Goal: Task Accomplishment & Management: Manage account settings

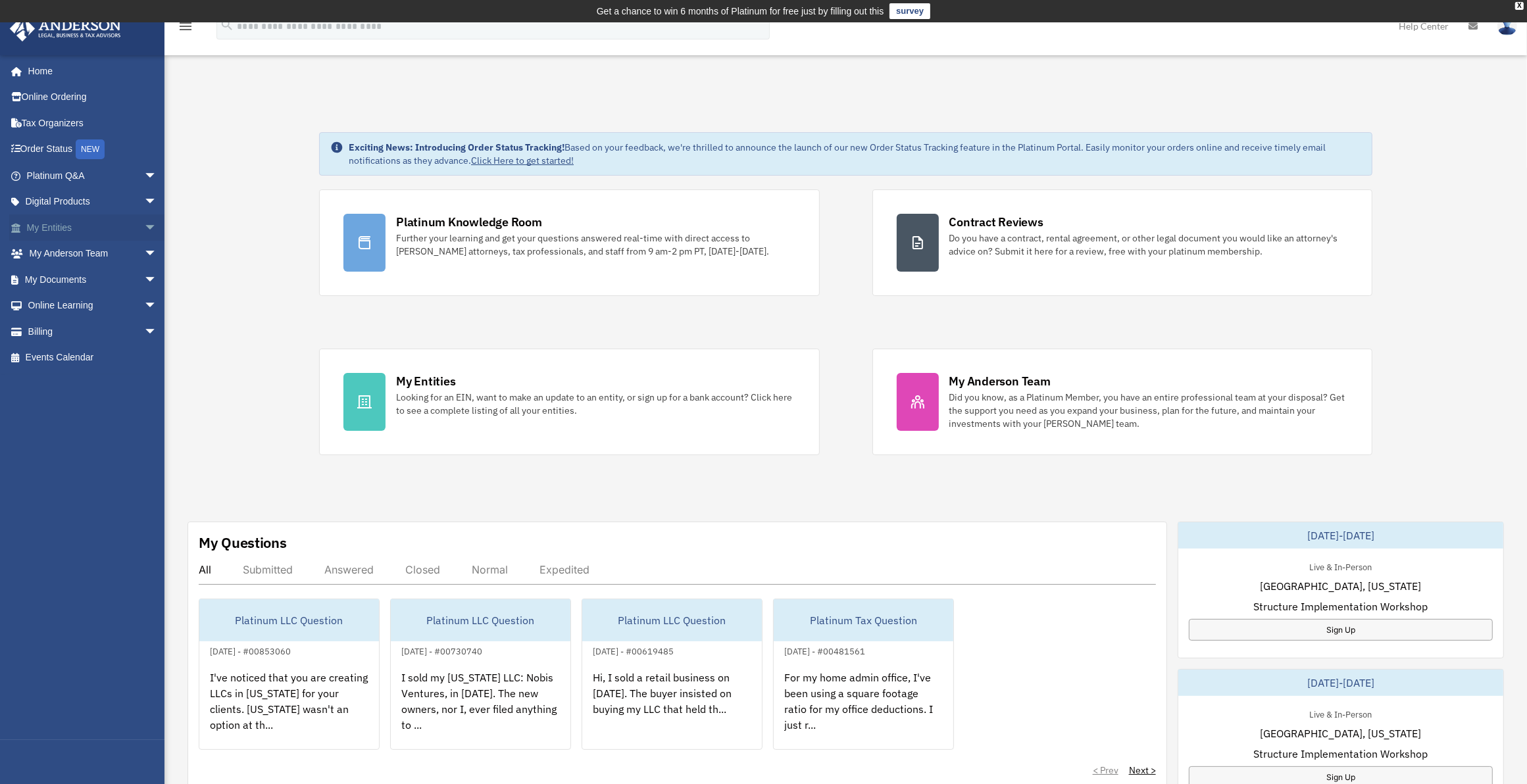
click at [37, 227] on link "My Entities arrow_drop_down" at bounding box center [93, 228] width 168 height 27
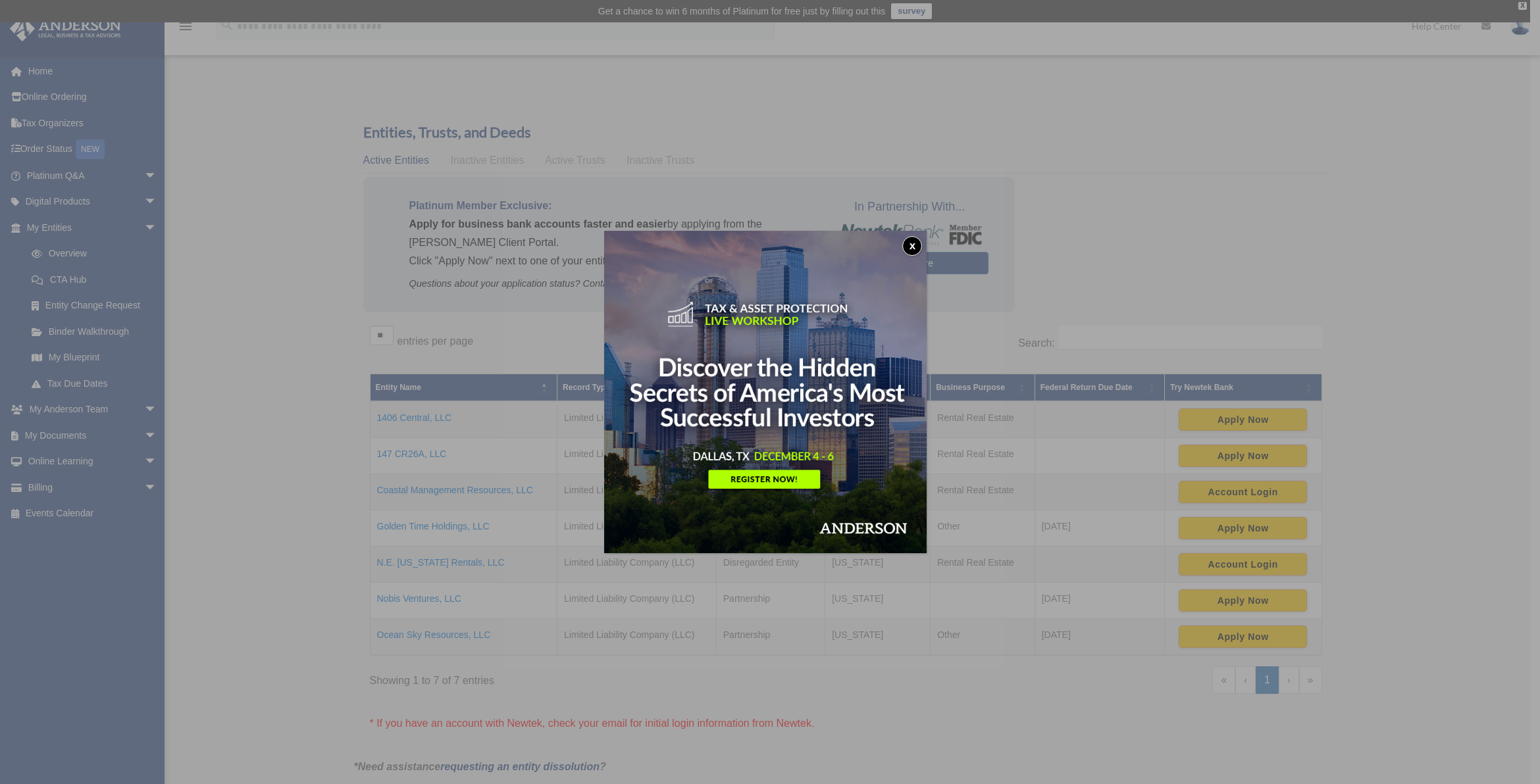
click at [406, 453] on div "x" at bounding box center [770, 392] width 1540 height 784
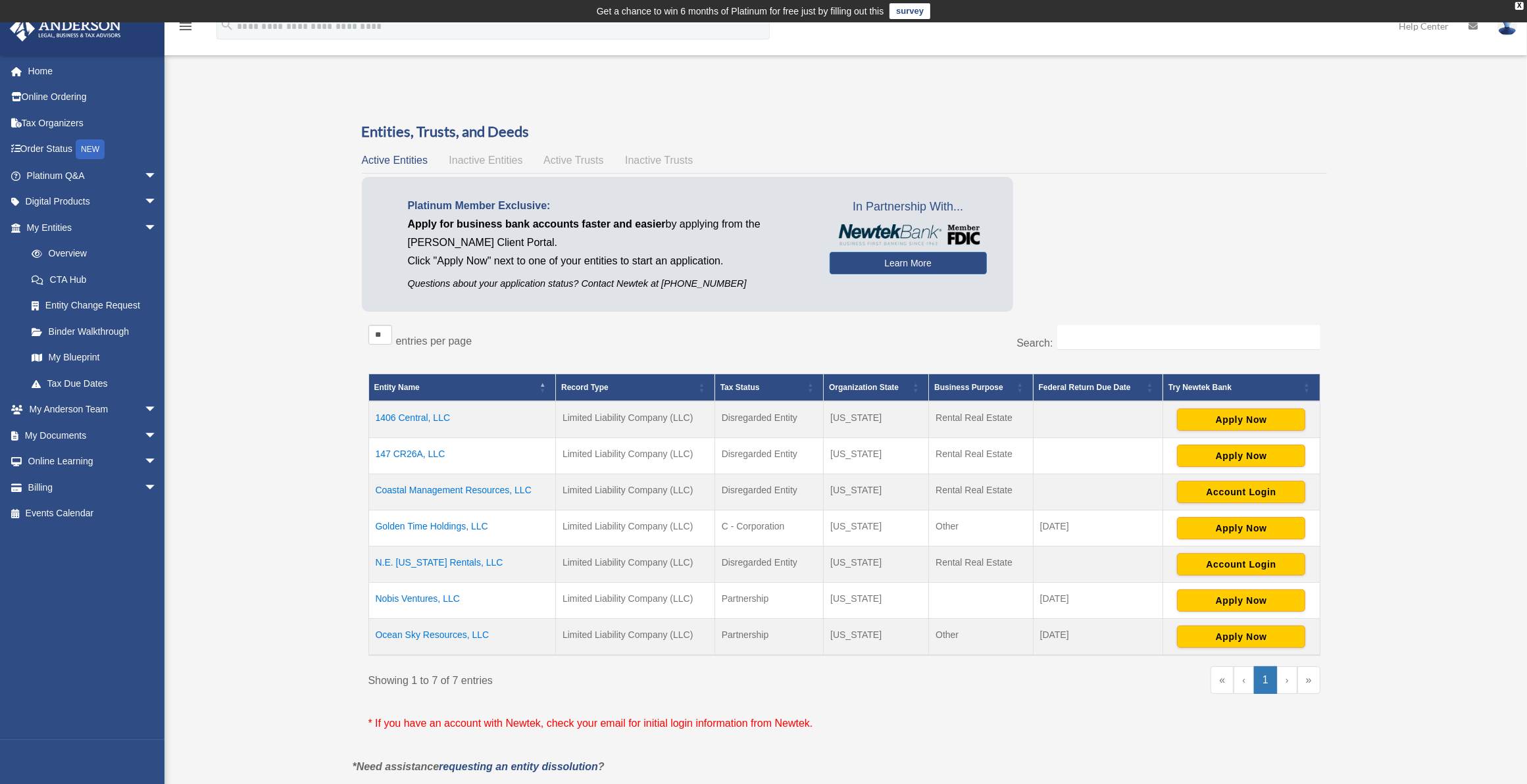
click at [406, 453] on td "147 CR26A, LLC" at bounding box center [461, 455] width 187 height 36
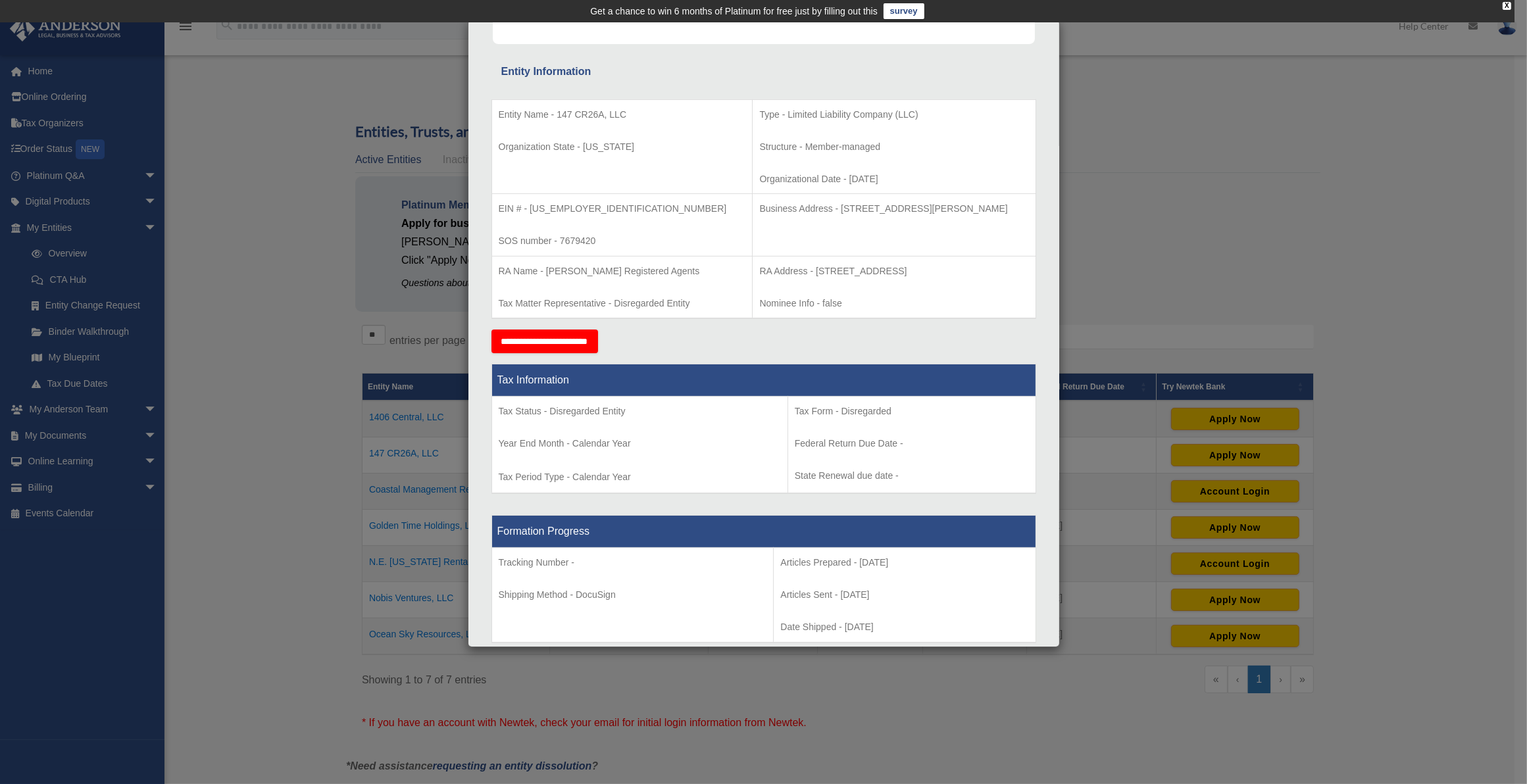
scroll to position [384, 0]
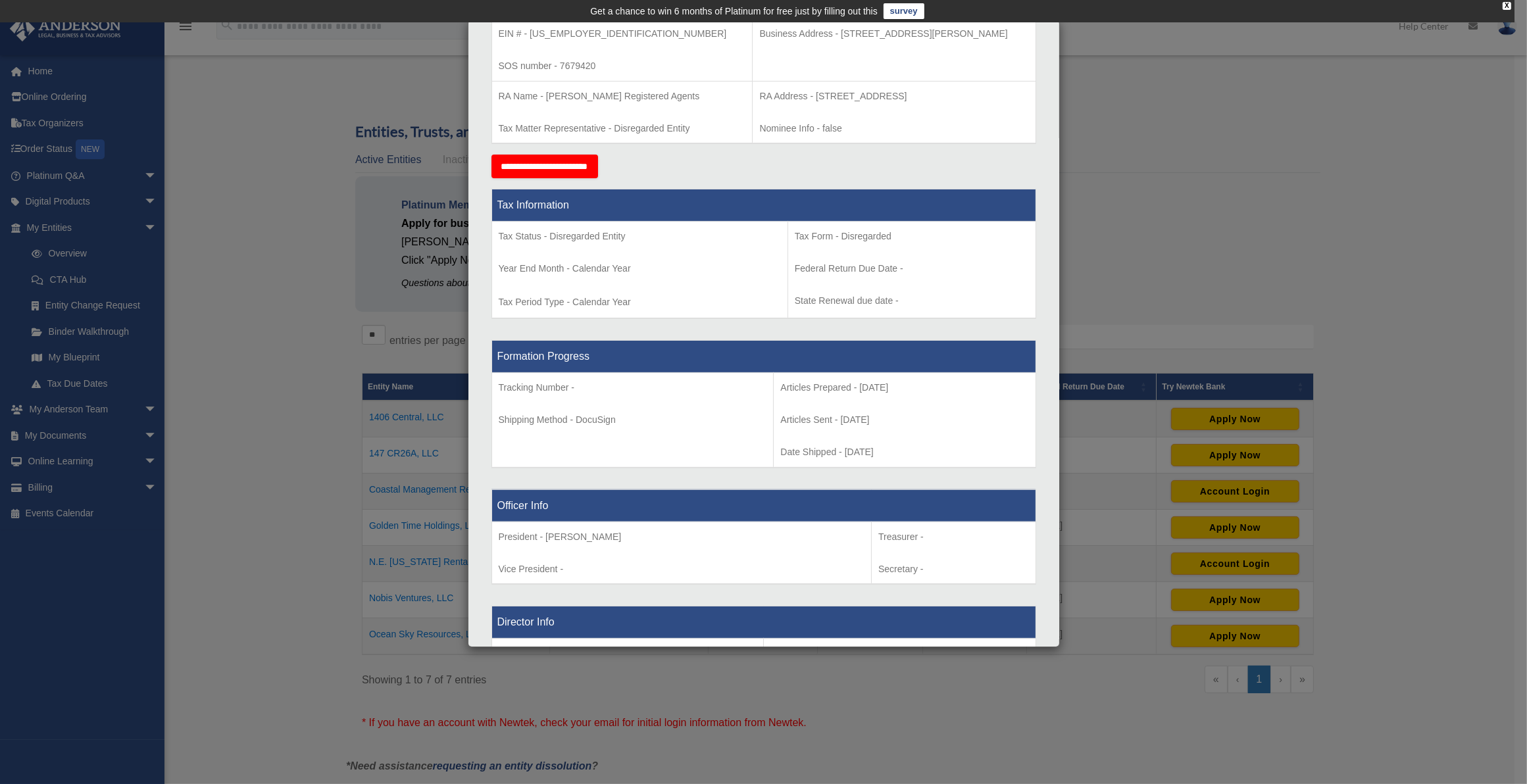
click at [60, 437] on div "Details × Articles Sent Organizational Date" at bounding box center [763, 392] width 1527 height 784
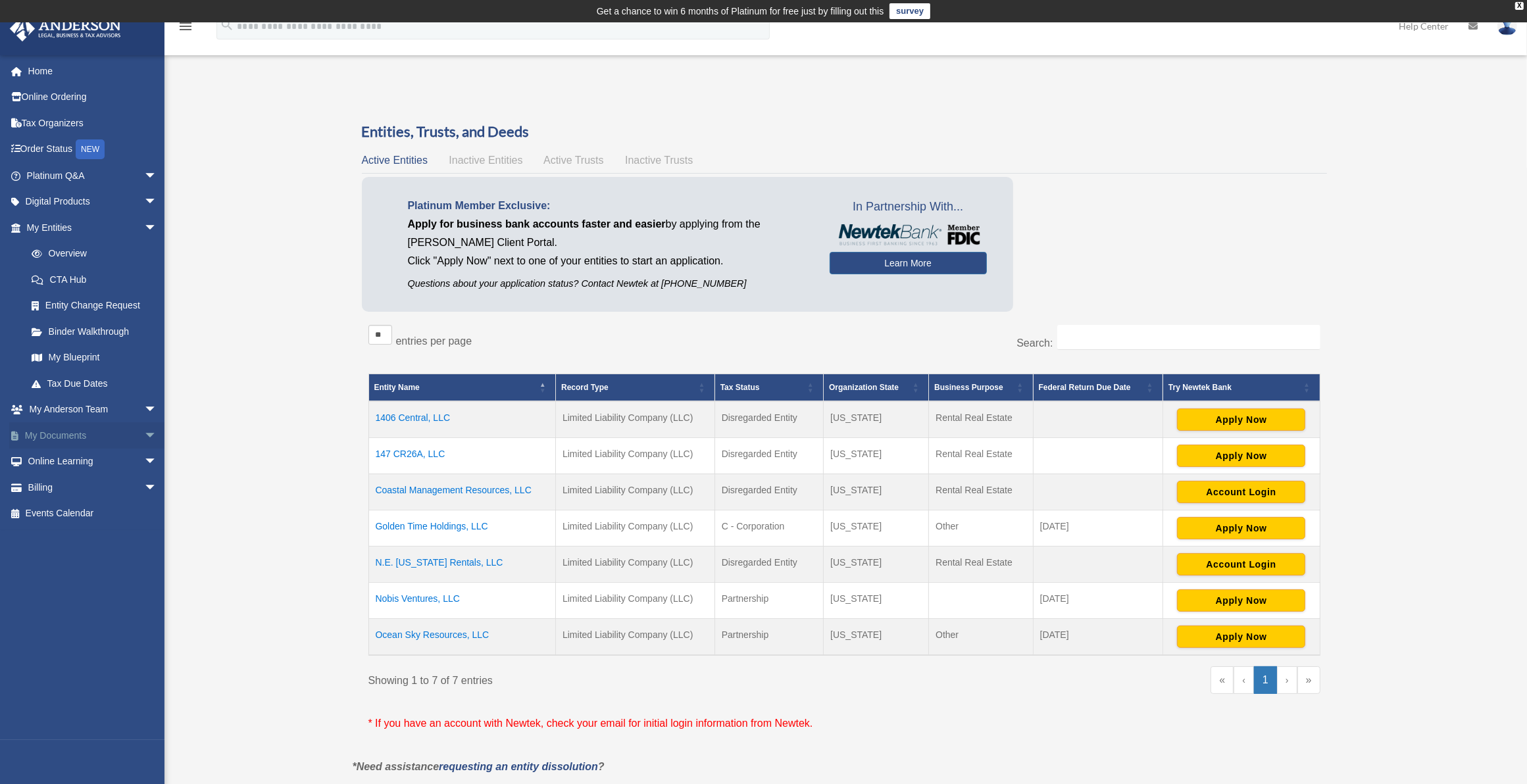
click at [60, 431] on link "My Documents arrow_drop_down" at bounding box center [93, 435] width 168 height 27
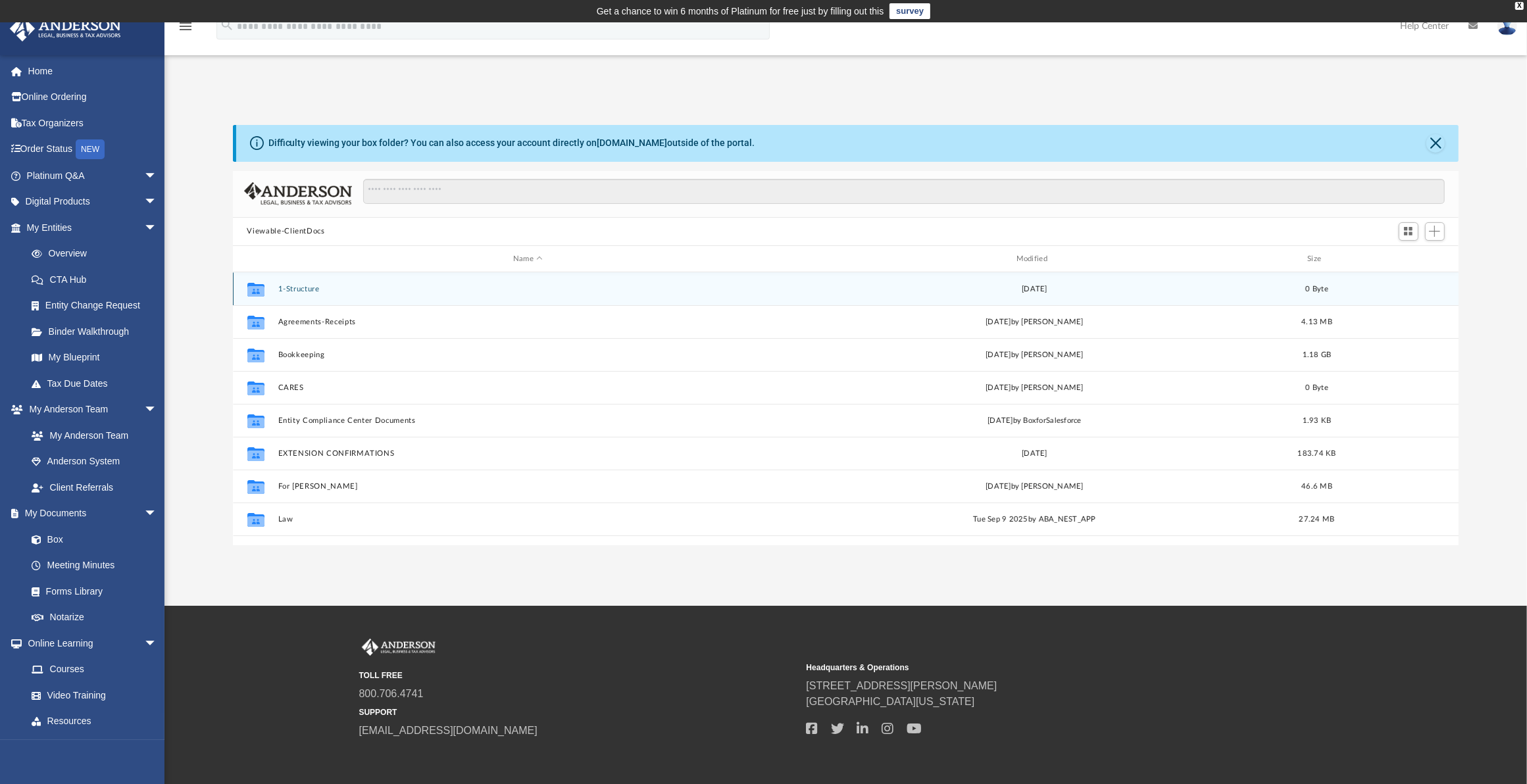
scroll to position [286, 1214]
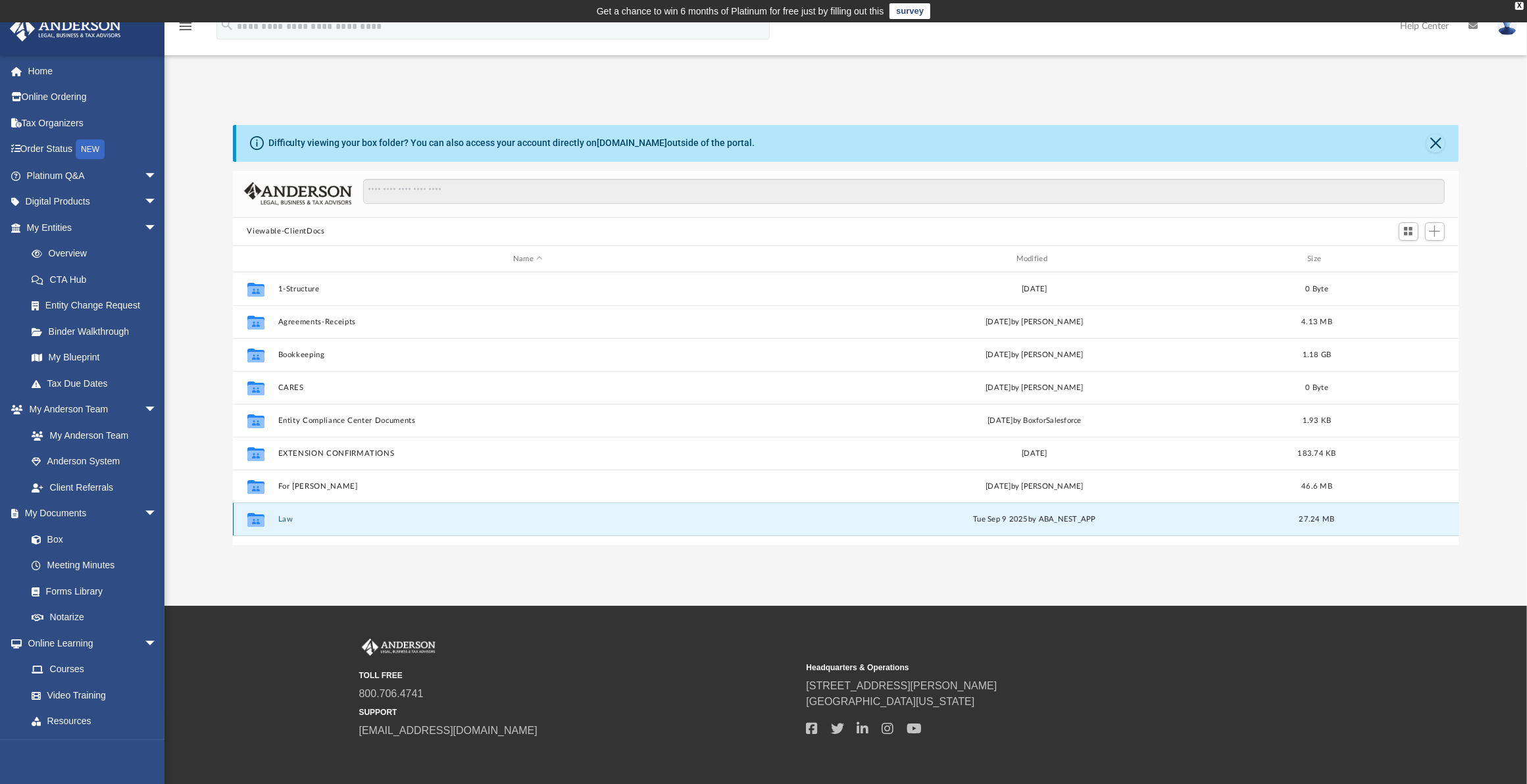
click at [284, 518] on button "Law" at bounding box center [527, 518] width 501 height 9
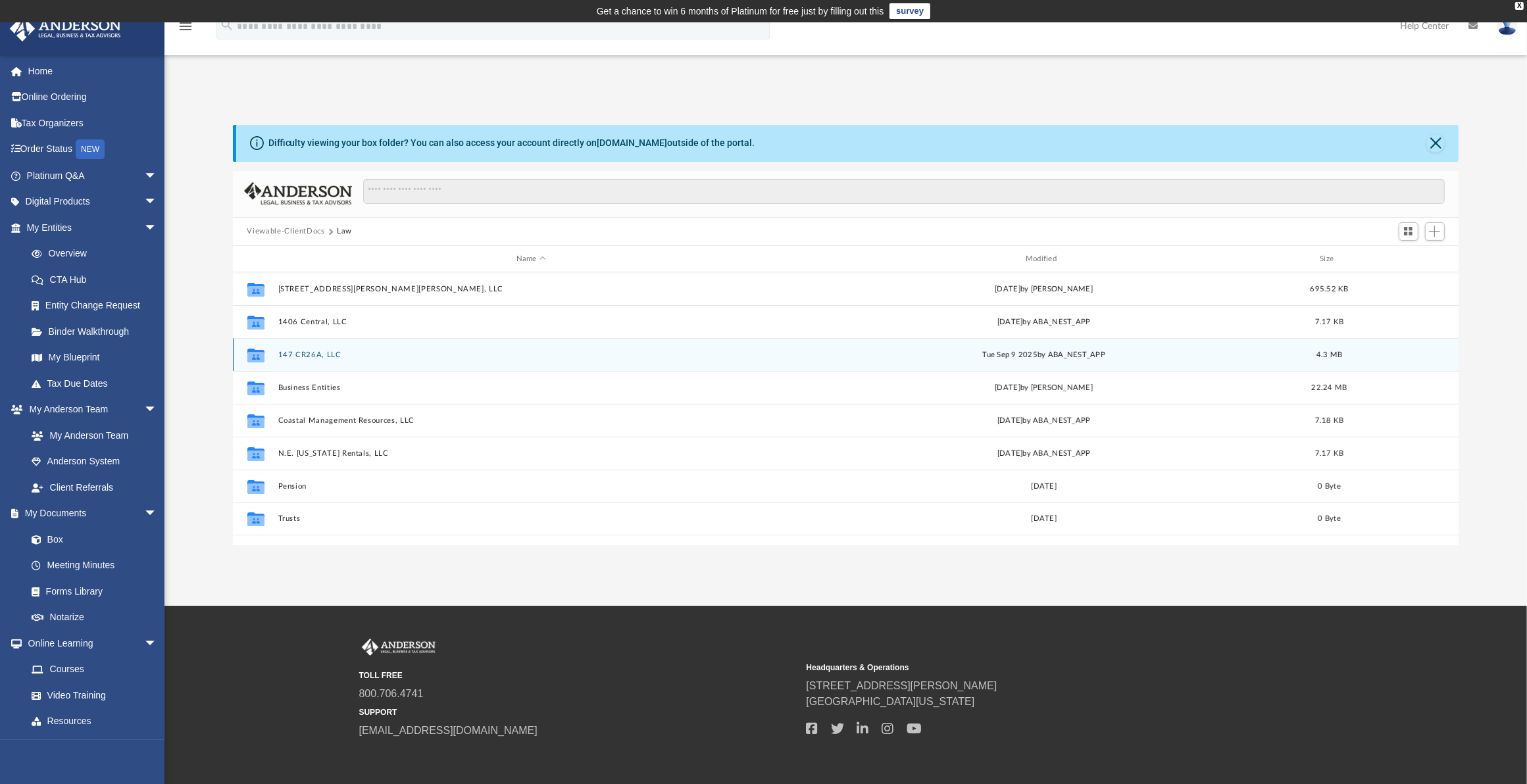
click at [310, 353] on button "147 CR26A, LLC" at bounding box center [530, 355] width 507 height 9
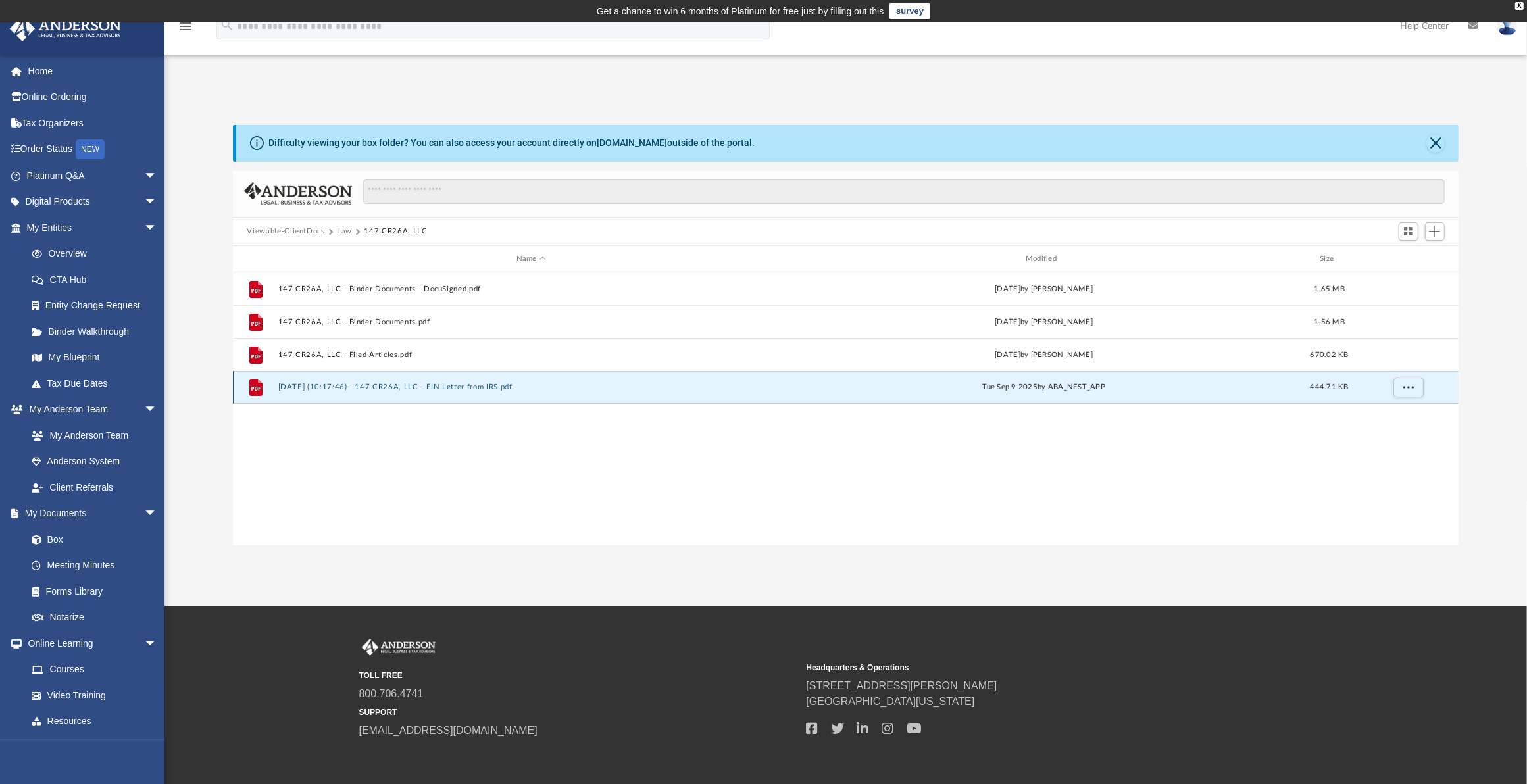
click at [415, 384] on button "[DATE] (10:17:46) - 147 CR26A, LLC - EIN Letter from IRS.pdf" at bounding box center [530, 388] width 507 height 9
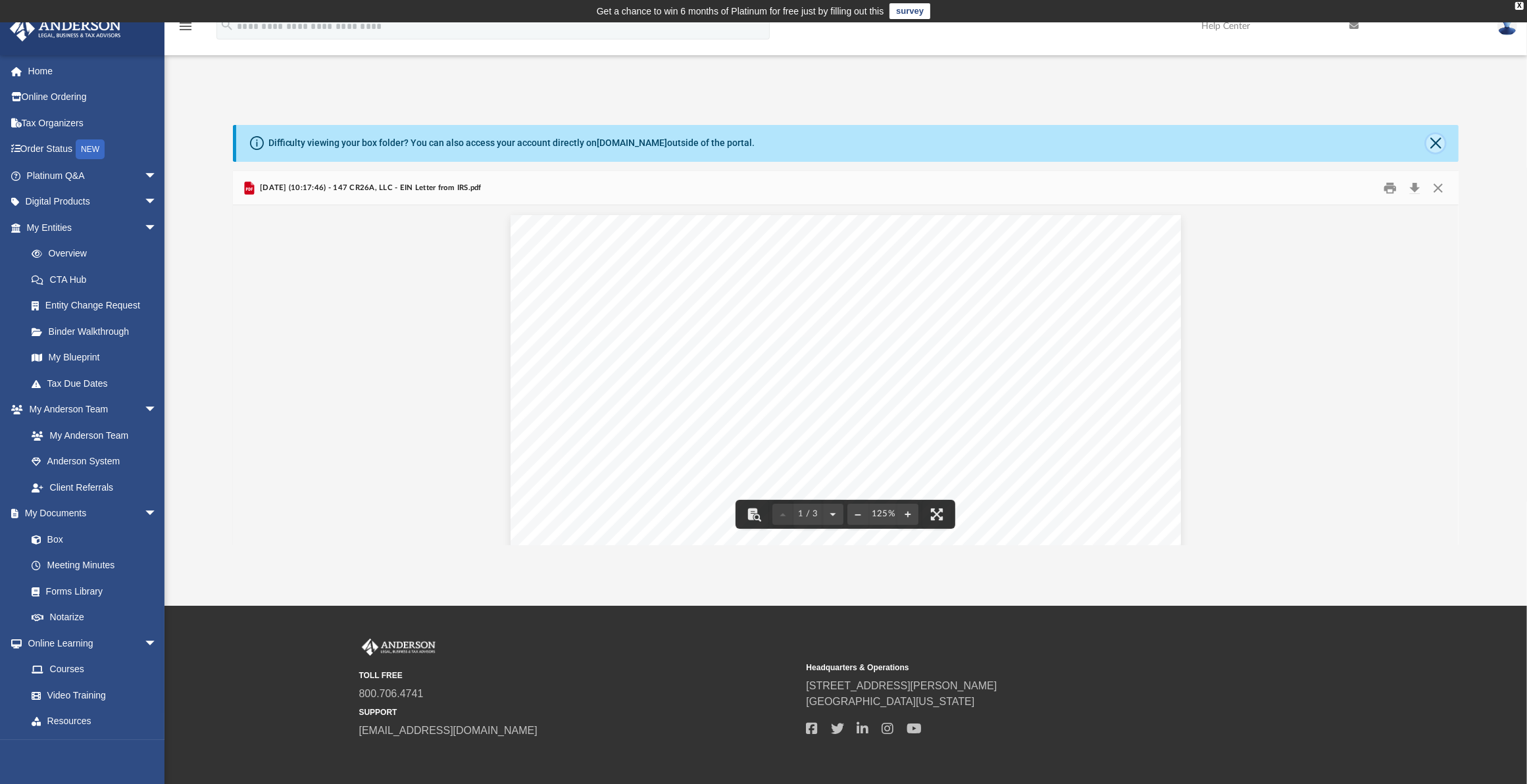
click at [1441, 140] on button "Close" at bounding box center [1435, 143] width 19 height 19
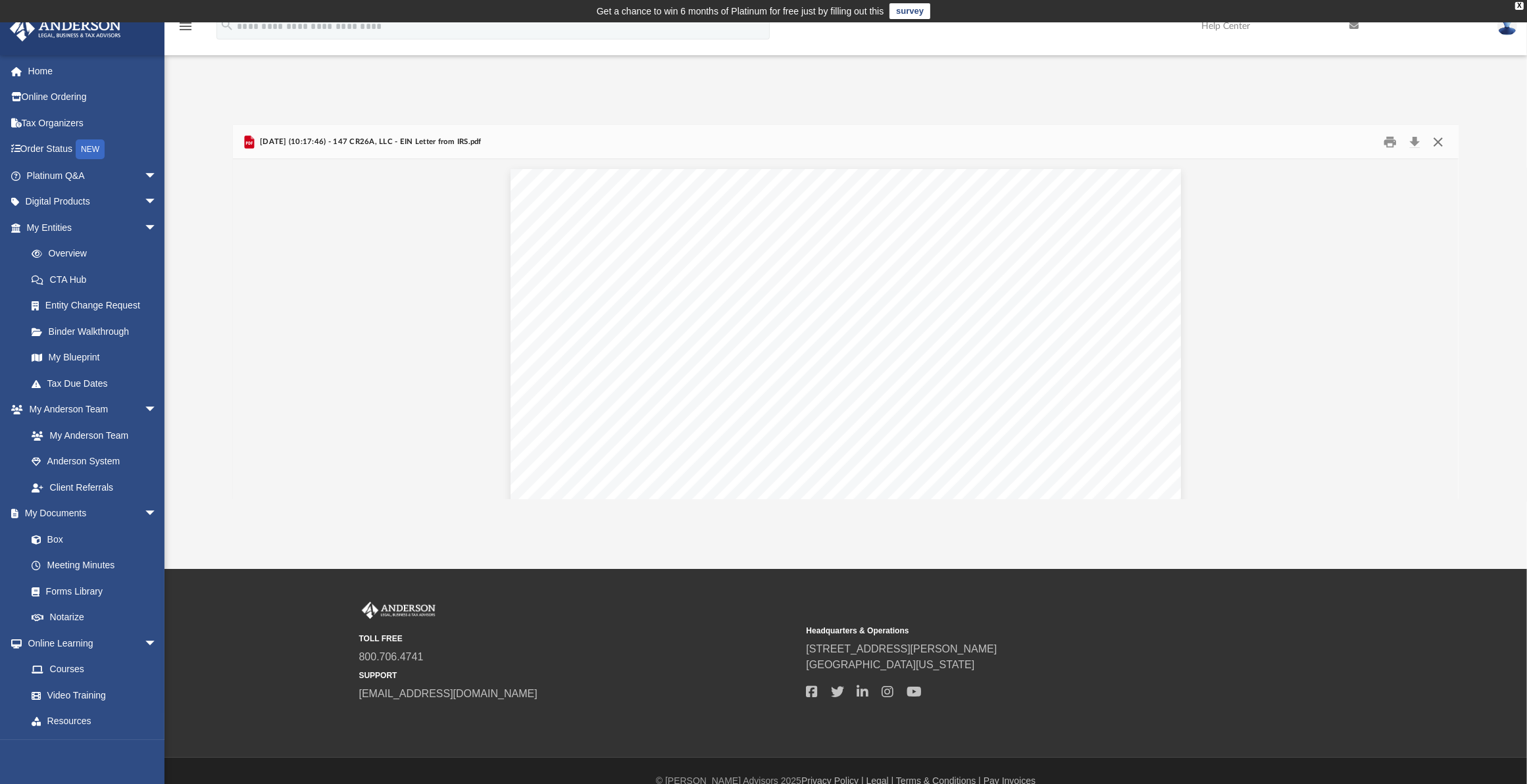
click at [1446, 140] on button "Close" at bounding box center [1438, 142] width 24 height 20
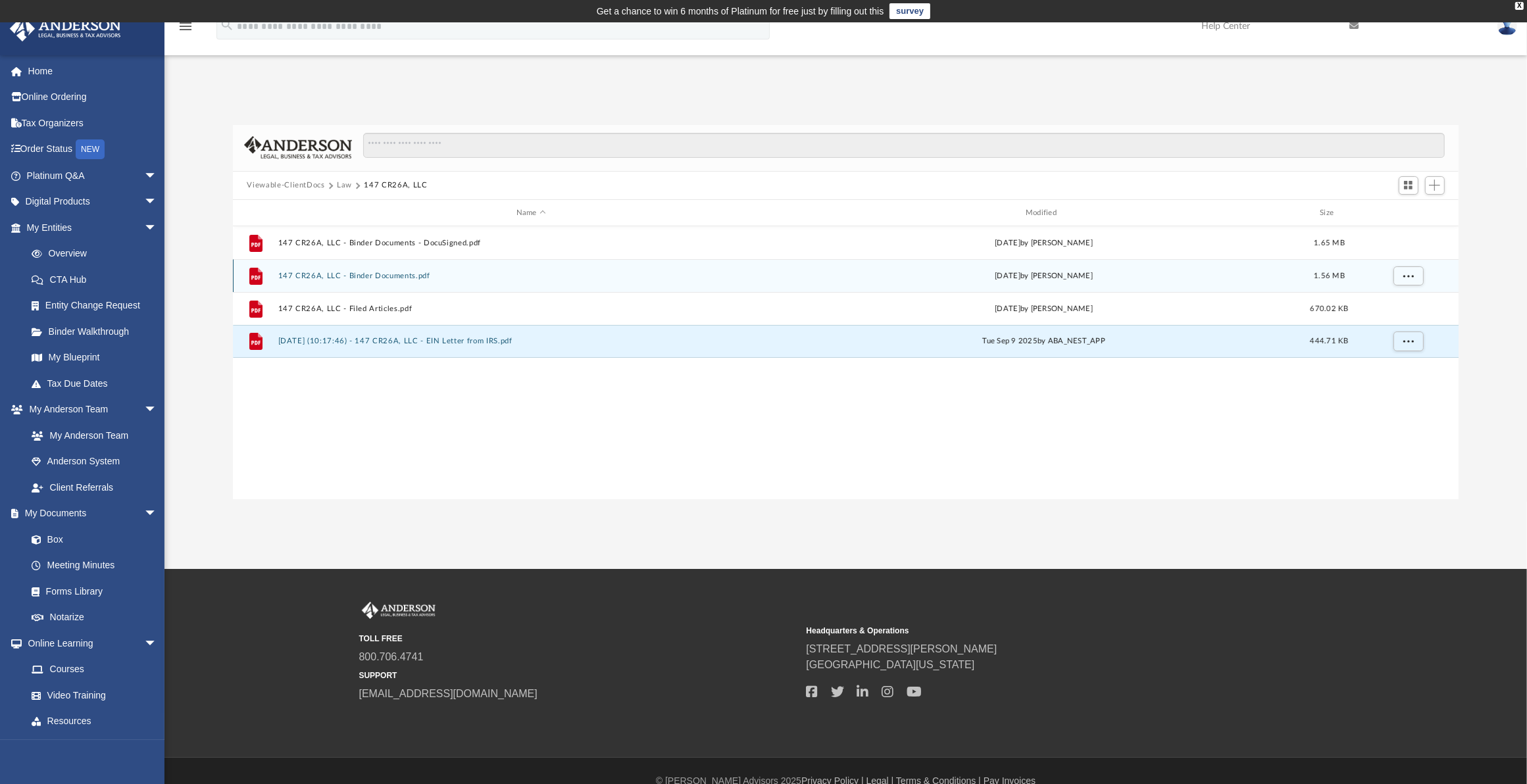
click at [392, 272] on button "147 CR26A, LLC - Binder Documents.pdf" at bounding box center [530, 276] width 507 height 9
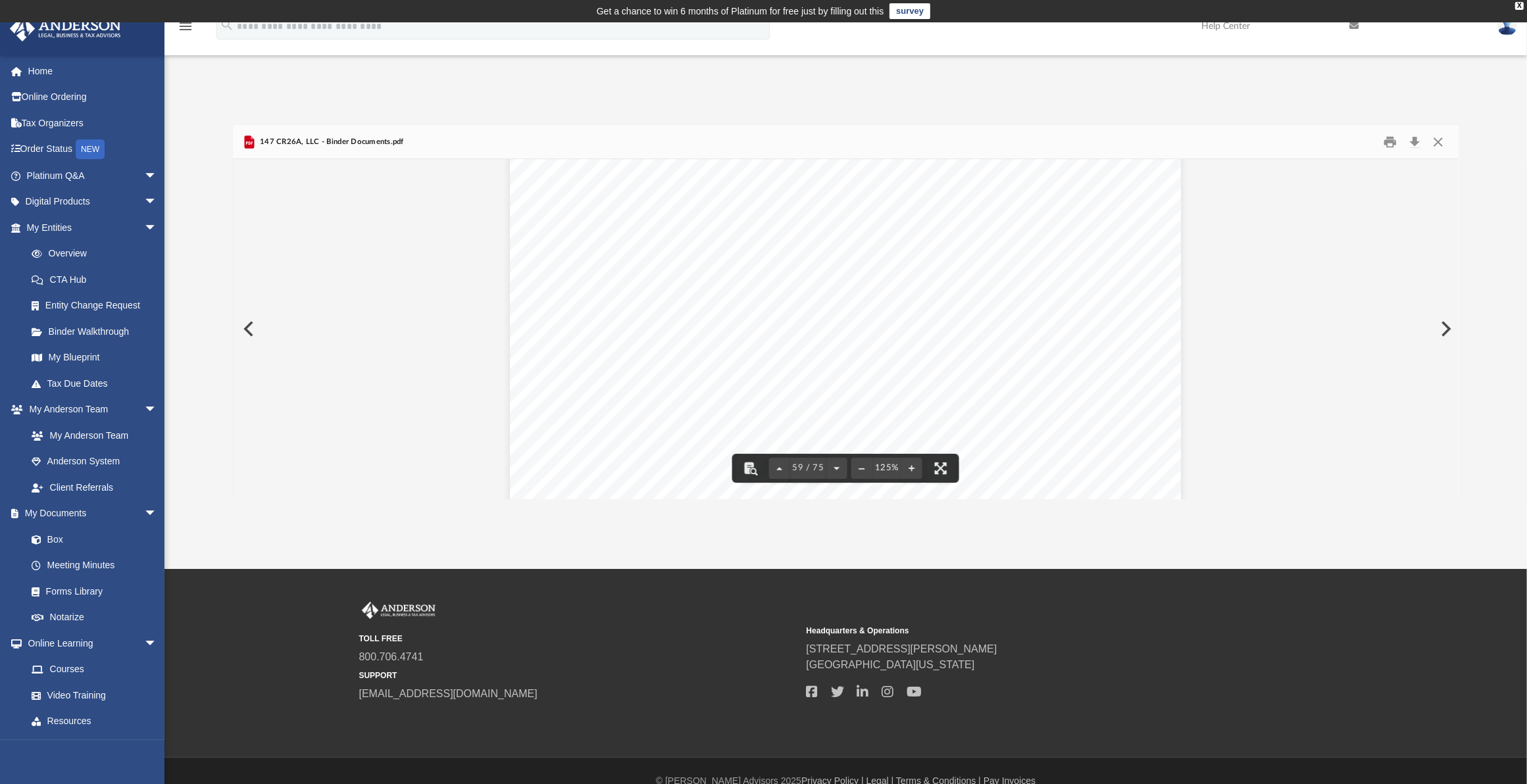
scroll to position [50257, 0]
click at [89, 589] on link "Forms Library" at bounding box center [98, 591] width 158 height 27
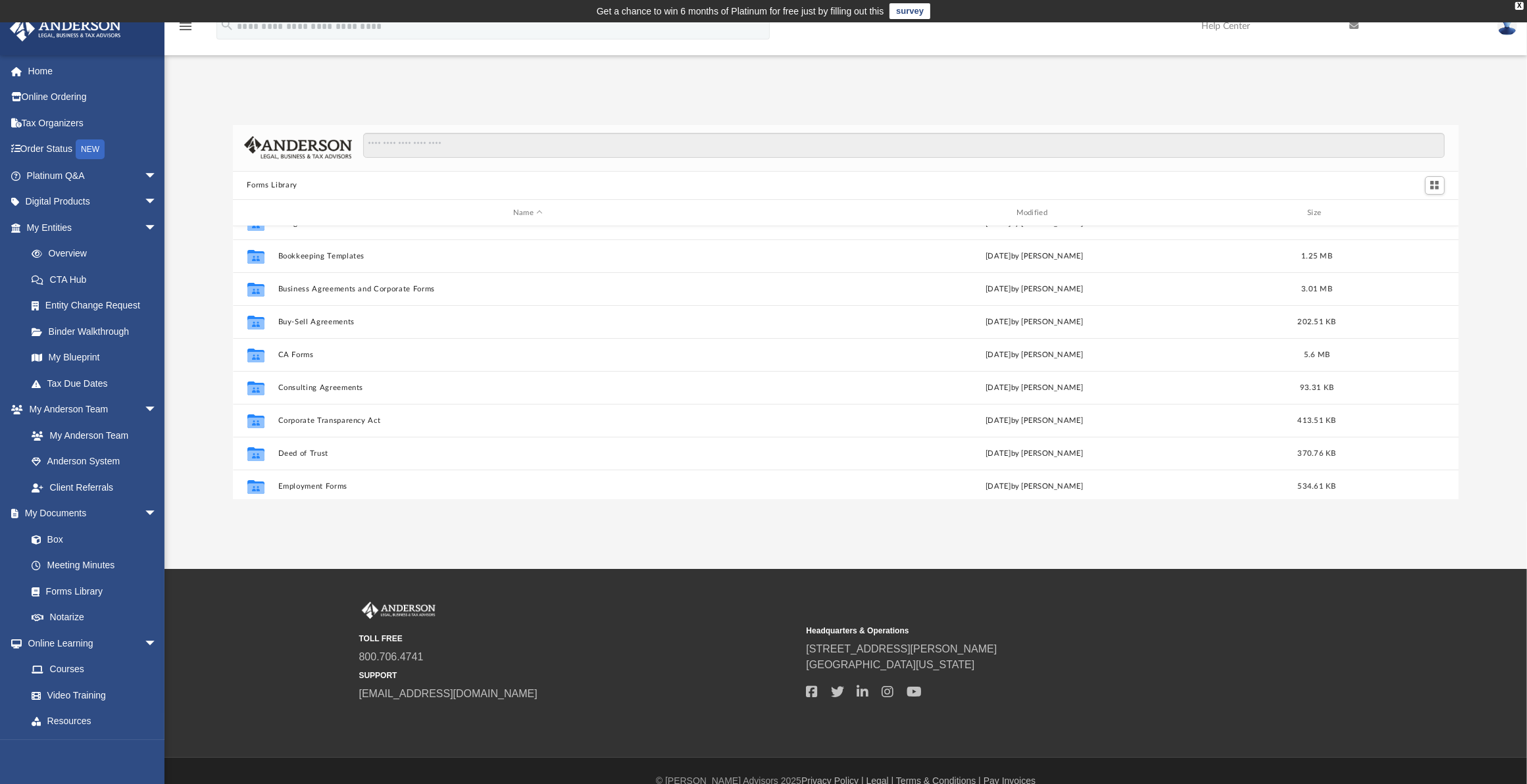
scroll to position [384, 0]
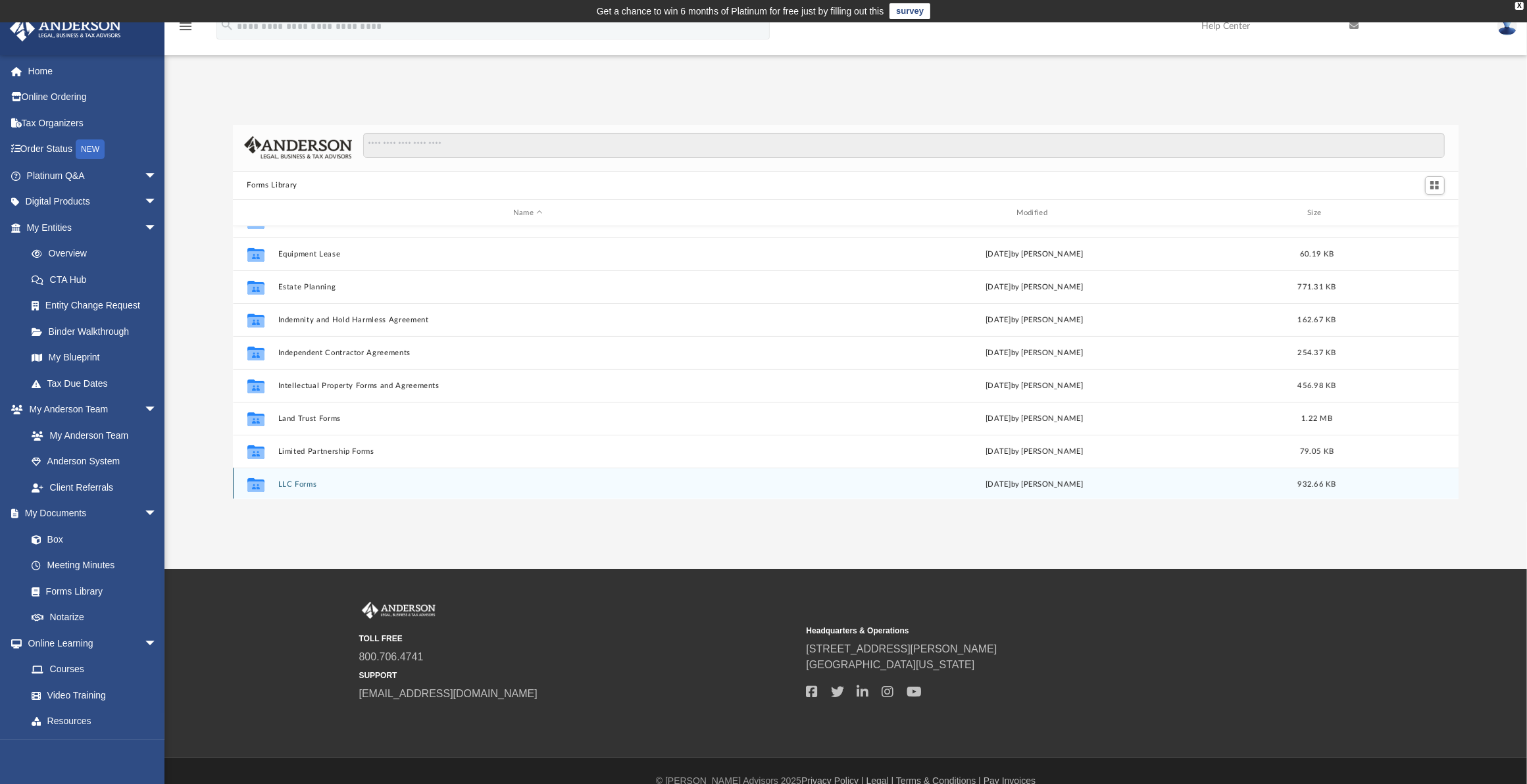
click at [297, 485] on div "Collaborated Folder Deed of Trust [DATE] by [PERSON_NAME] 370.76 KB Collaborate…" at bounding box center [845, 363] width 1226 height 273
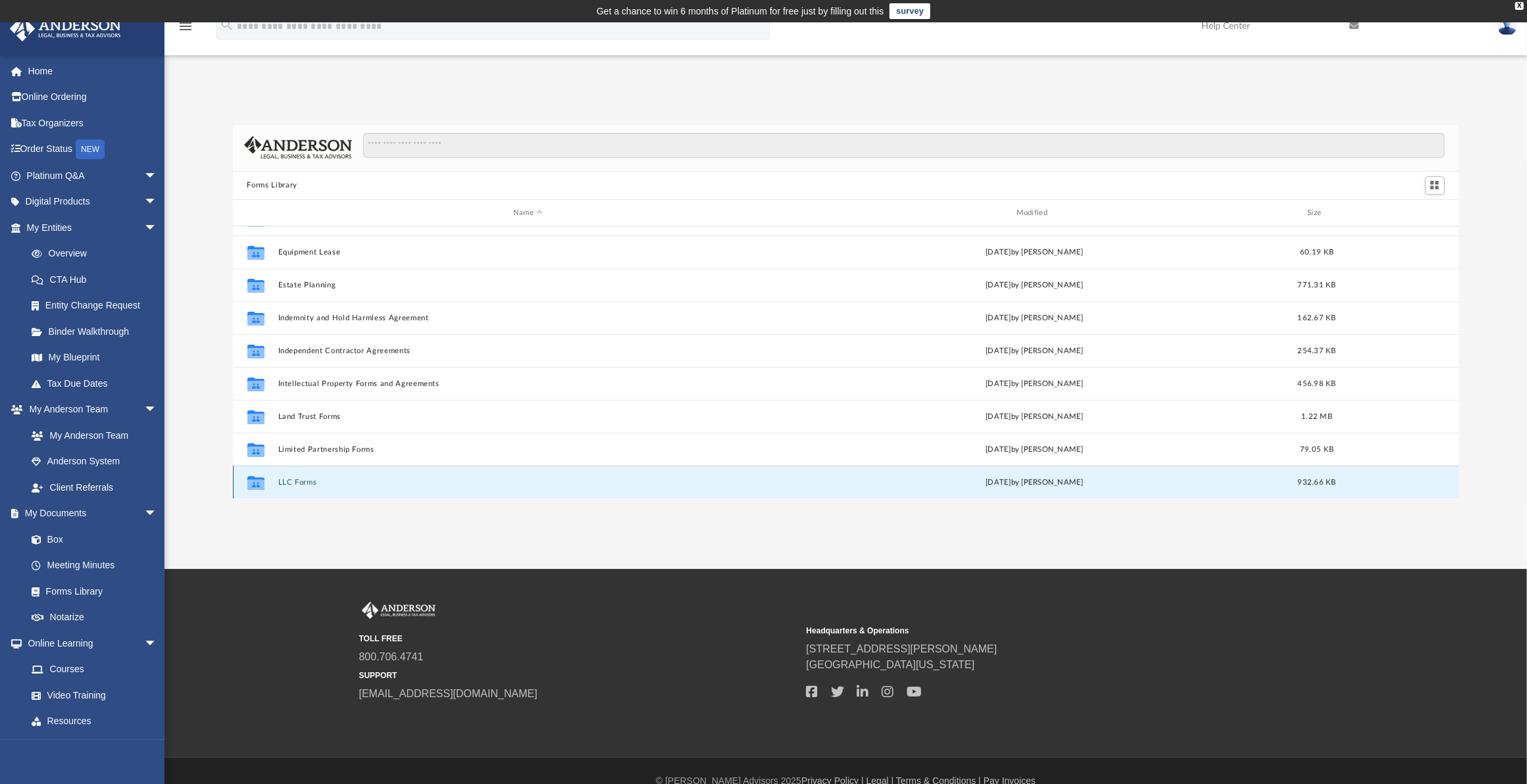
click at [303, 479] on button "LLC Forms" at bounding box center [527, 482] width 501 height 9
click at [289, 484] on button "LLC Forms" at bounding box center [527, 482] width 501 height 9
click at [291, 484] on button "LLC Forms" at bounding box center [527, 482] width 501 height 9
click at [300, 481] on button "LLC Forms" at bounding box center [527, 482] width 501 height 9
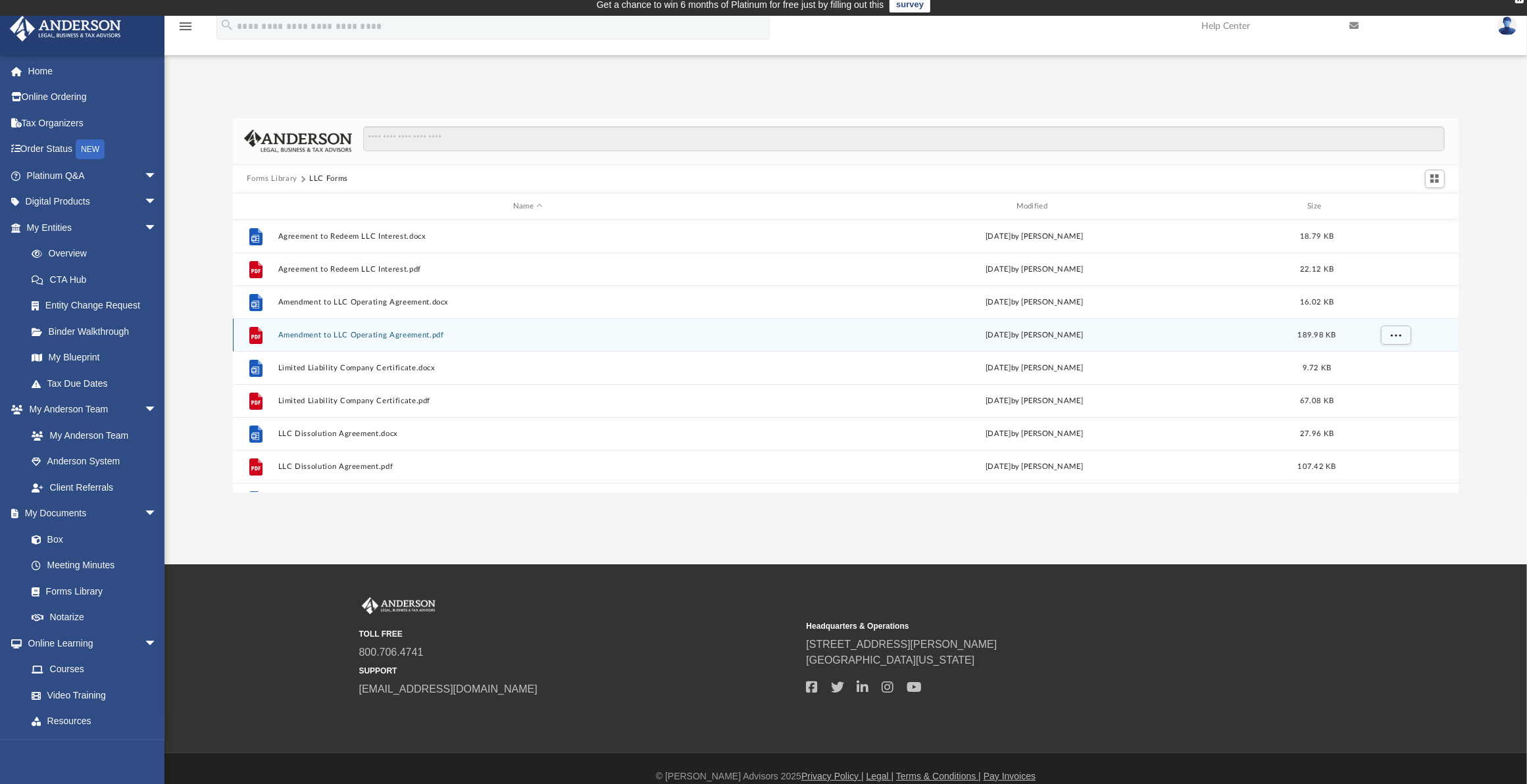
scroll to position [0, 0]
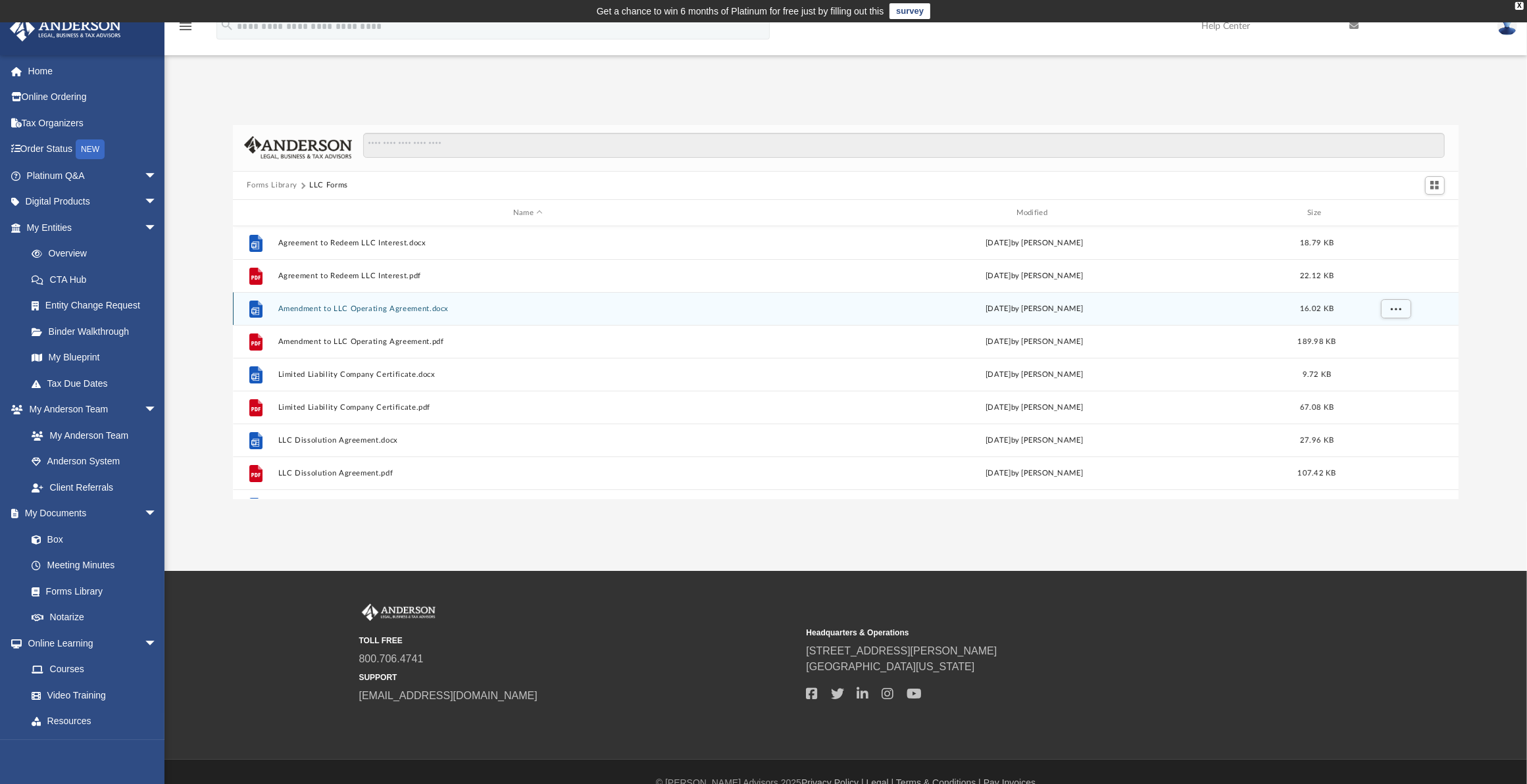
click at [314, 310] on button "Amendment to LLC Operating Agreement.docx" at bounding box center [527, 309] width 501 height 9
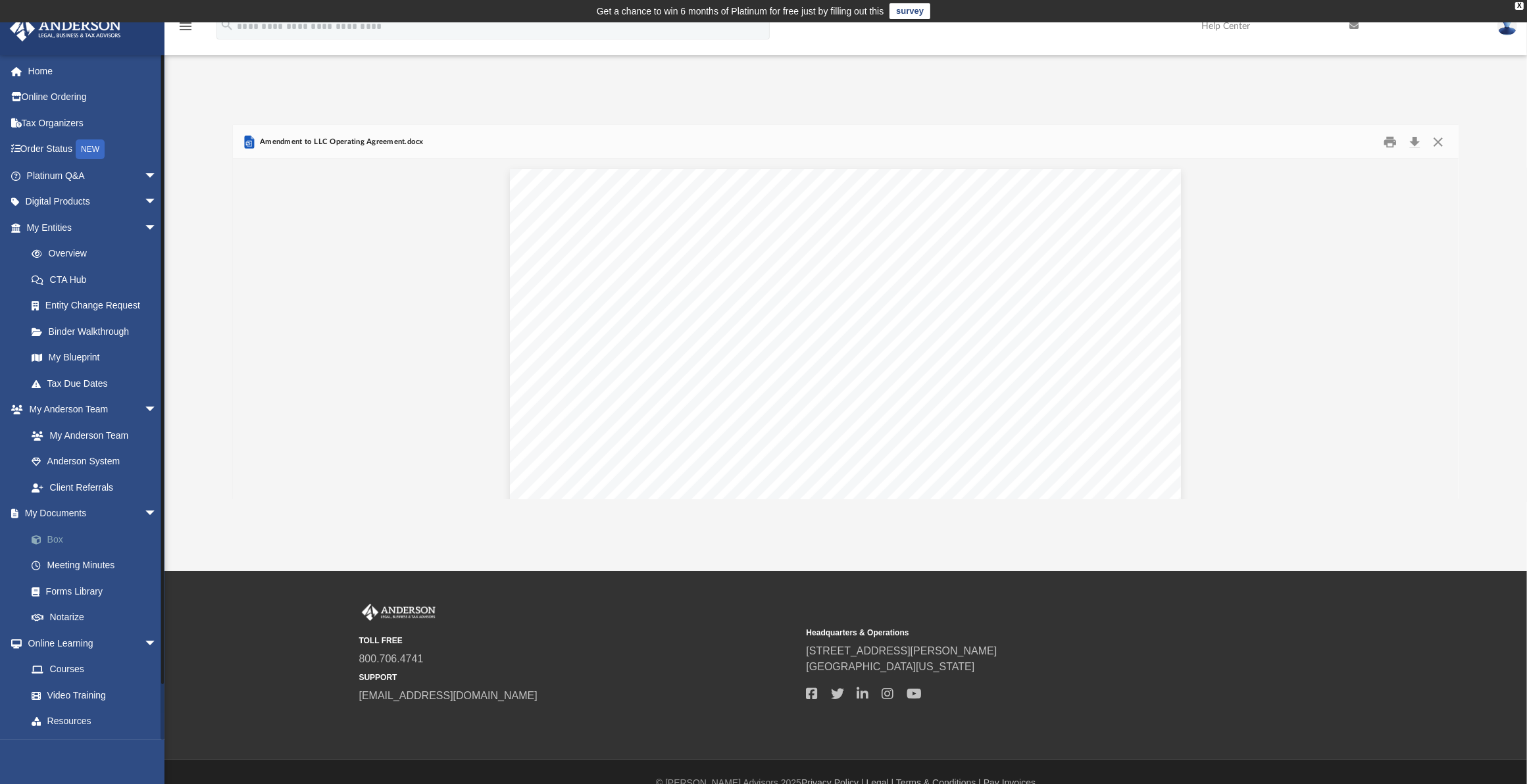
click at [56, 538] on link "Box" at bounding box center [98, 540] width 158 height 27
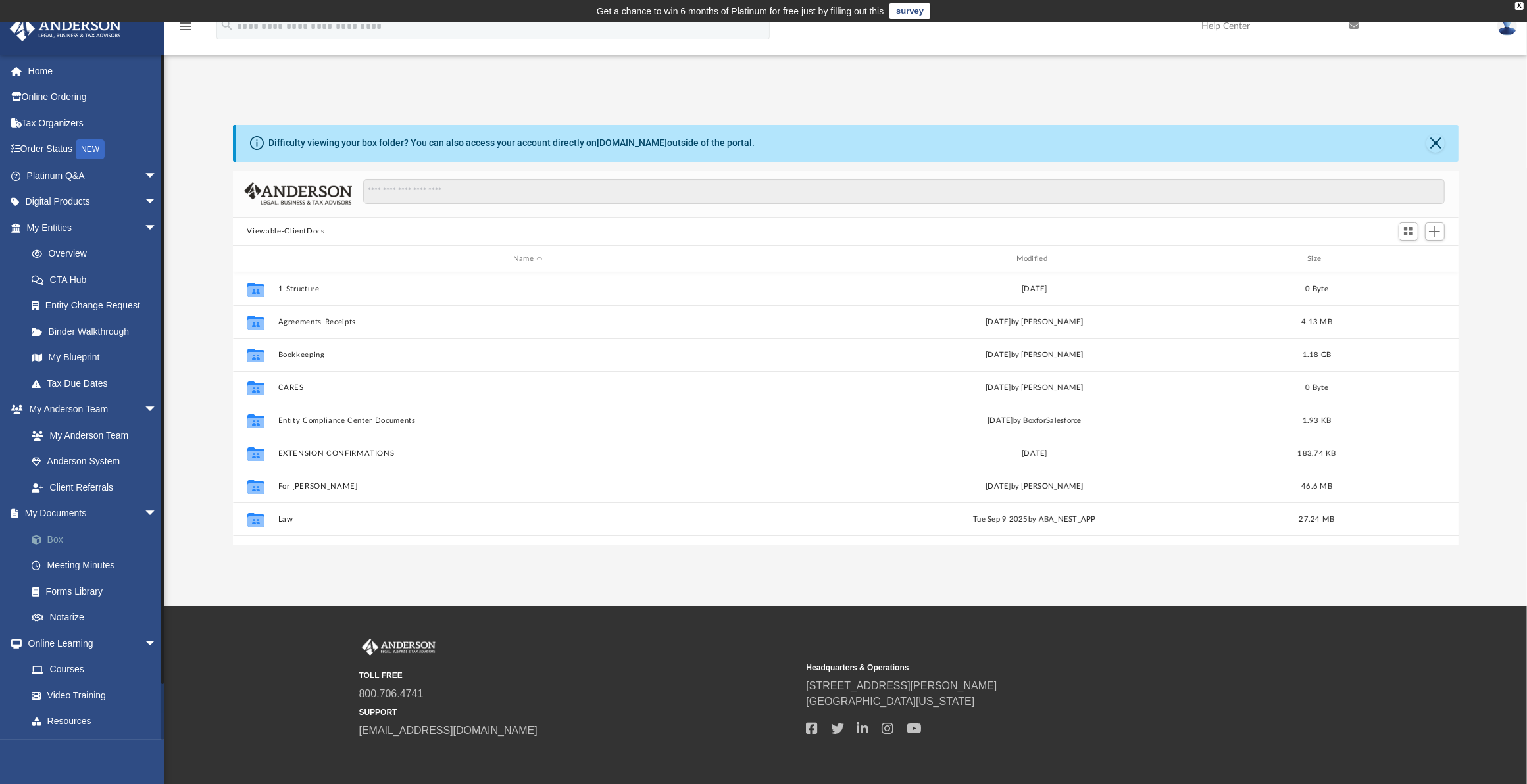
scroll to position [286, 1214]
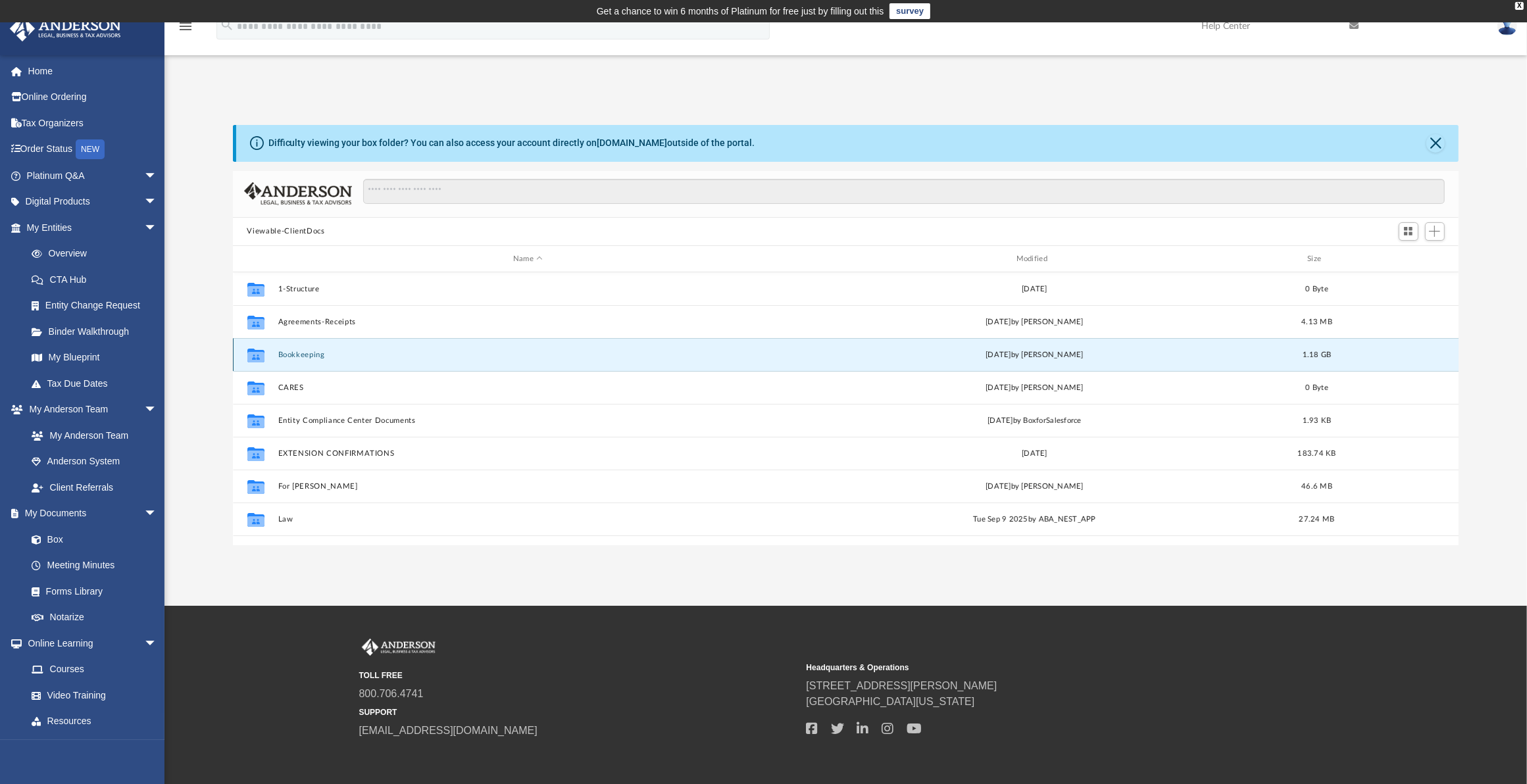
click at [305, 352] on button "Bookkeeping" at bounding box center [527, 355] width 501 height 9
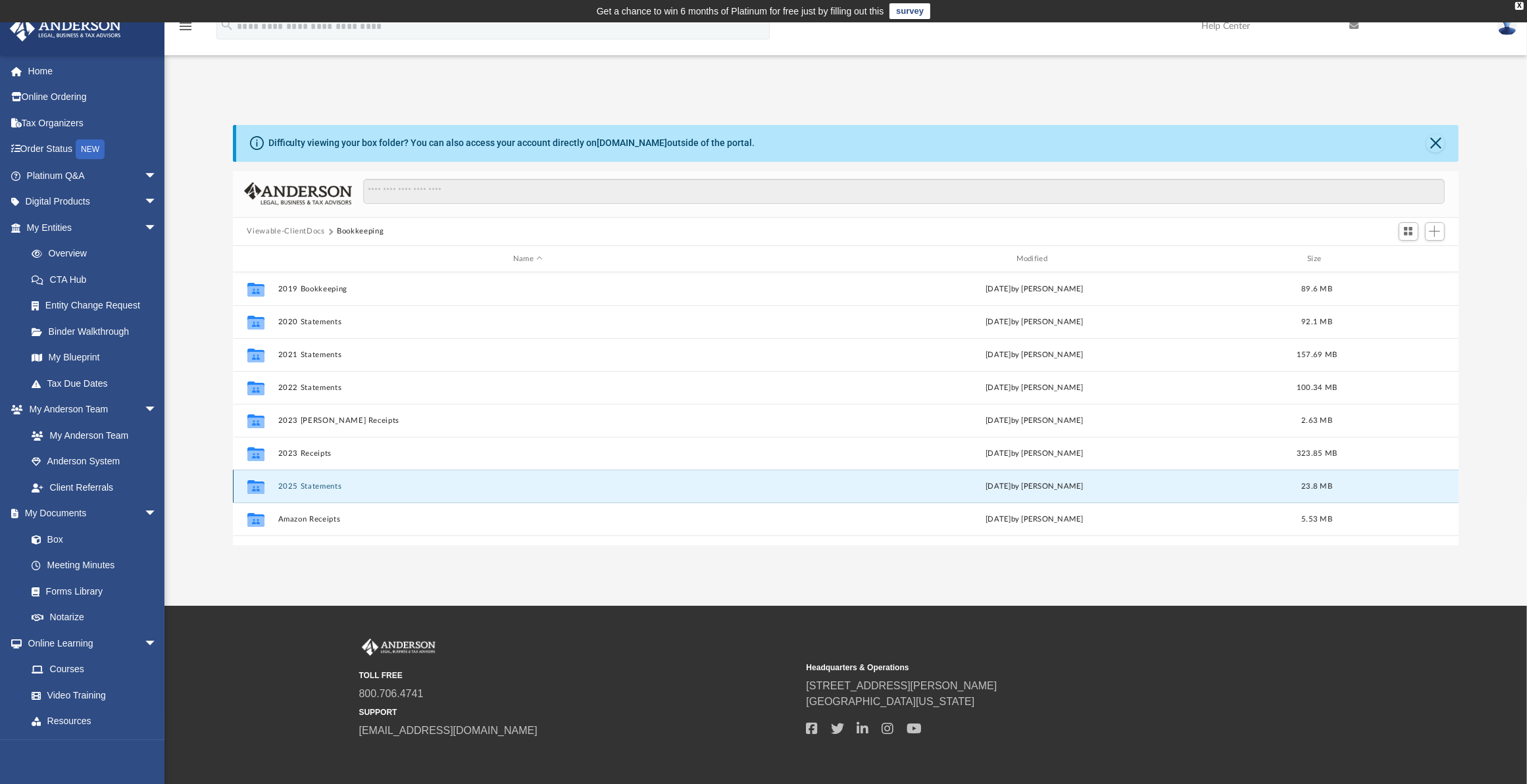
click at [313, 486] on button "2025 Statements" at bounding box center [527, 486] width 501 height 9
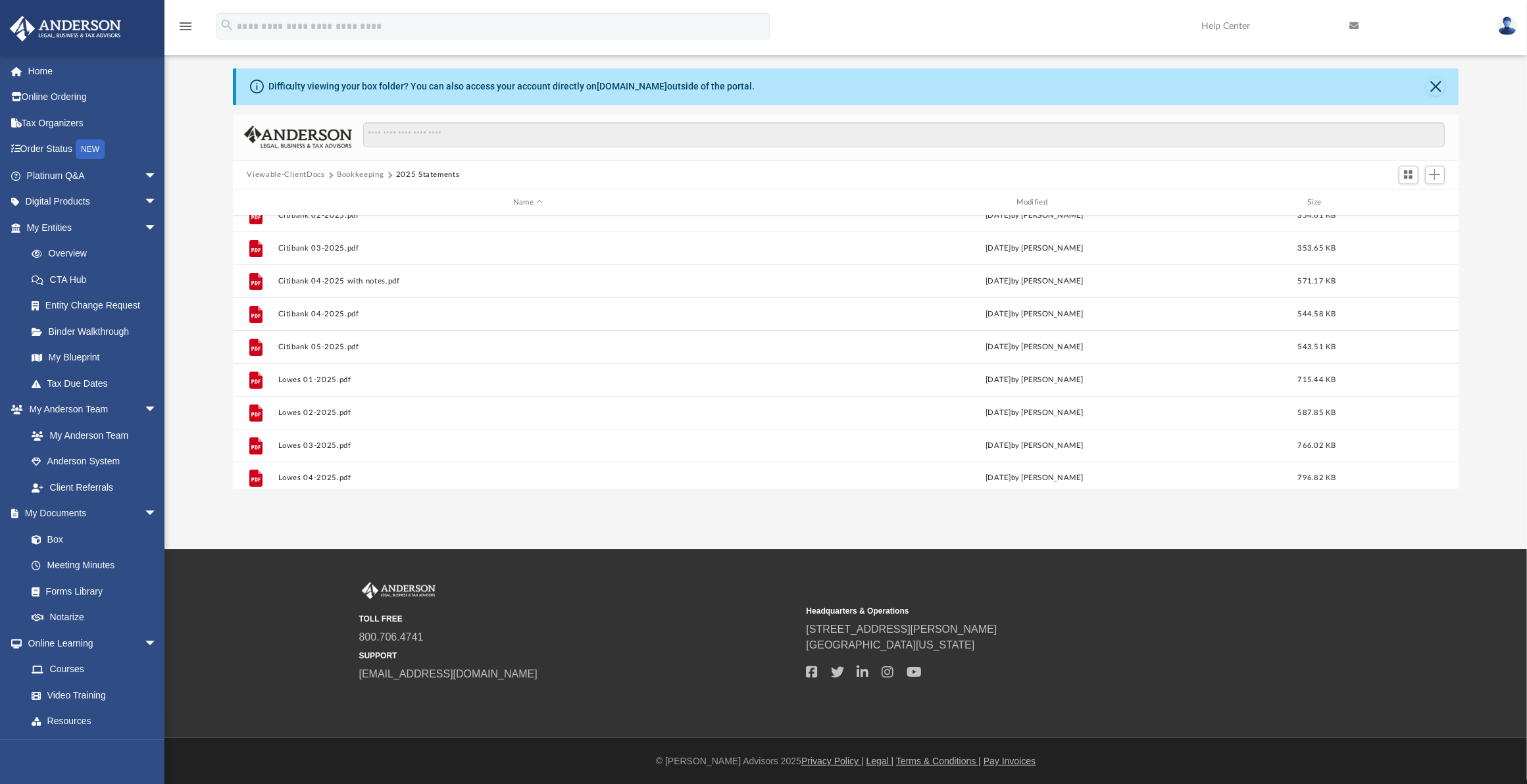
scroll to position [0, 0]
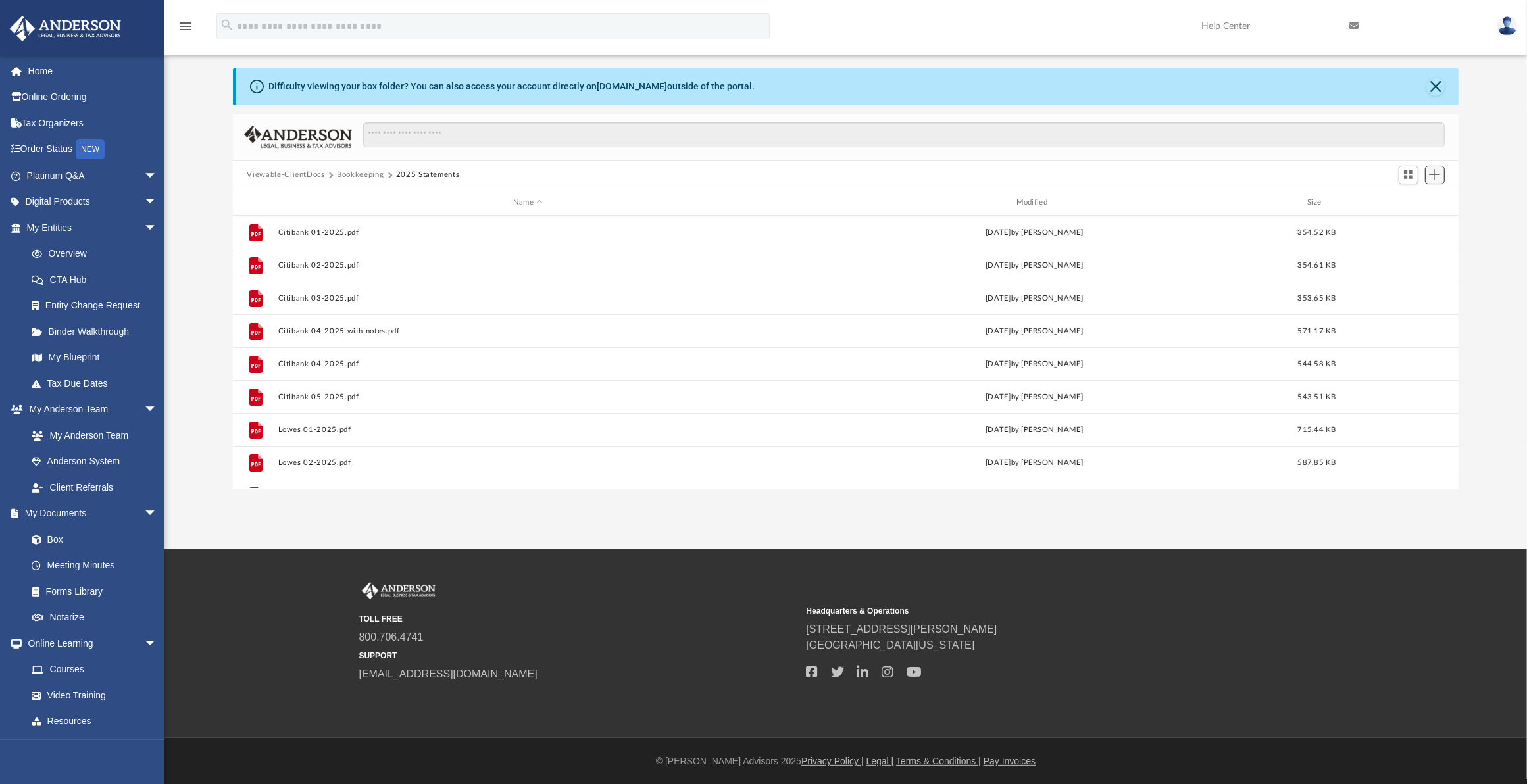
click at [1438, 172] on span "Add" at bounding box center [1435, 175] width 11 height 11
click at [1408, 199] on li "Upload" at bounding box center [1417, 202] width 42 height 14
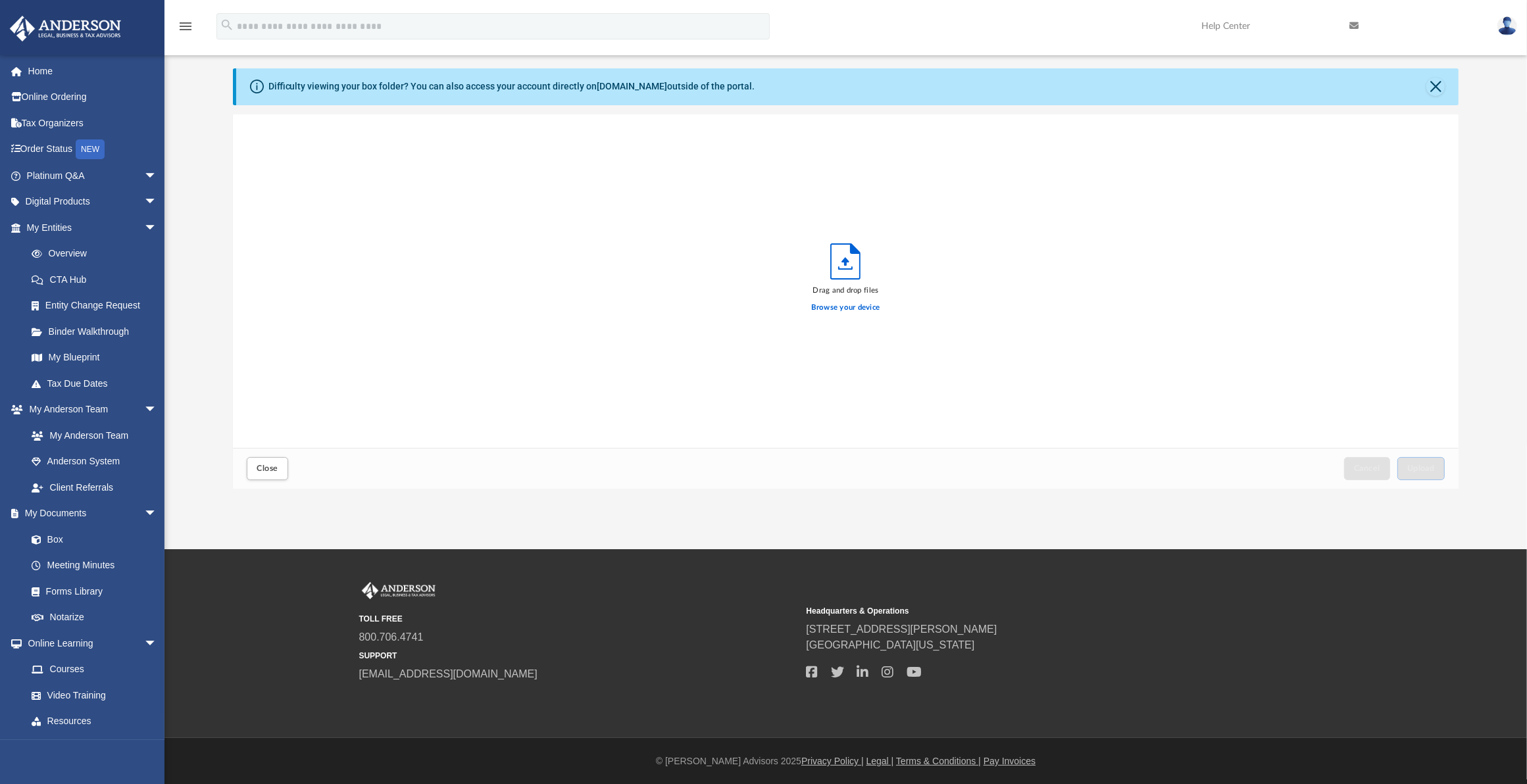
scroll to position [321, 1214]
click at [745, 342] on div "Citibank 09-2025.pdf Citibank 06-2025.pdf Citibank 07-2025.pdf Citibank 08-2025…" at bounding box center [845, 281] width 1226 height 334
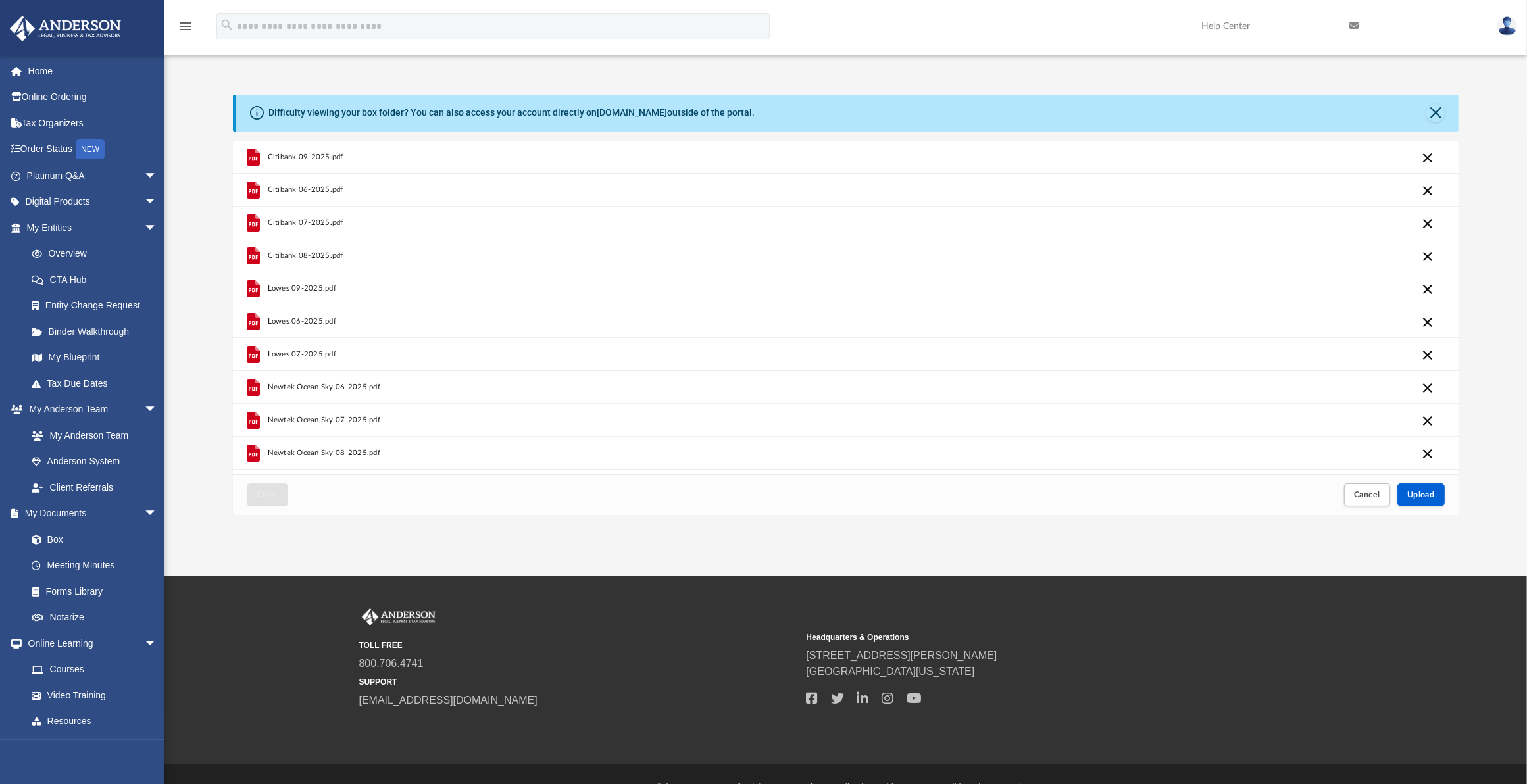
scroll to position [0, 0]
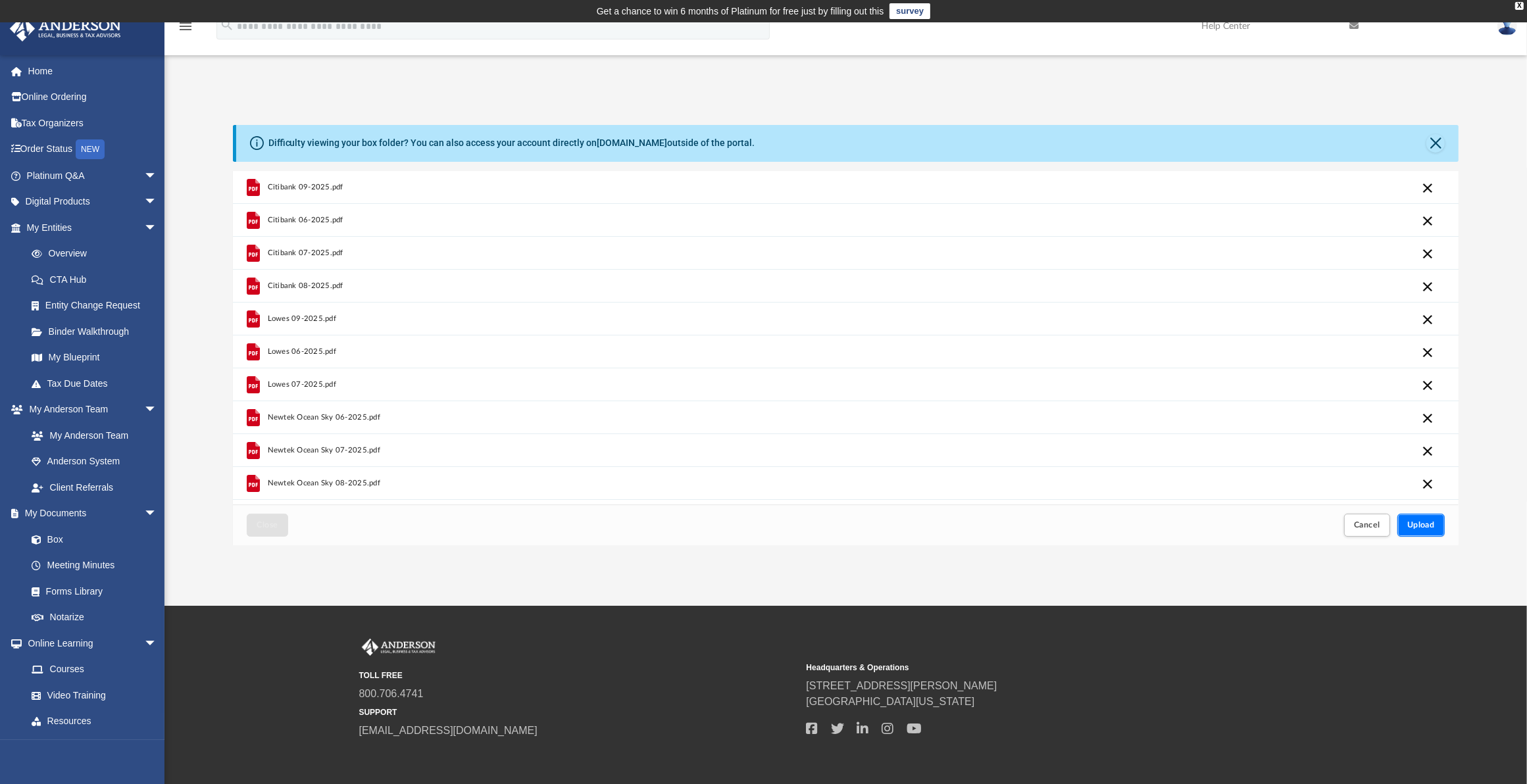
click at [1425, 526] on span "Upload" at bounding box center [1420, 525] width 27 height 8
